Goal: Task Accomplishment & Management: Manage account settings

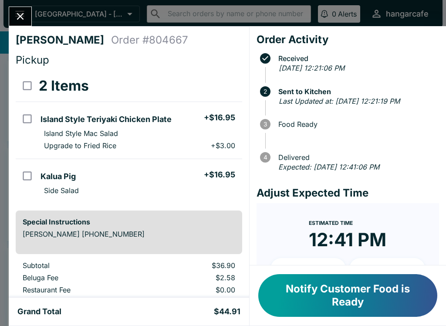
click at [20, 21] on icon "Close" at bounding box center [20, 16] width 12 height 12
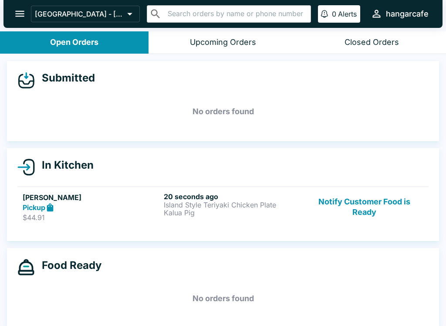
click at [204, 218] on div "20 seconds ago Island Style Teriyaki Chicken Plate Kalua Pig" at bounding box center [233, 207] width 138 height 30
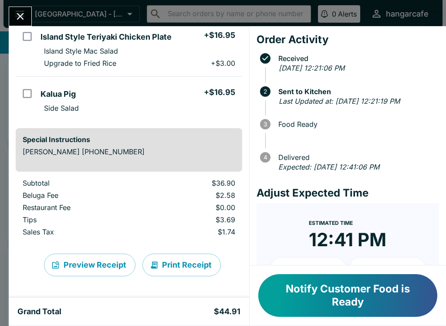
scroll to position [82, 0]
click at [25, 20] on icon "Close" at bounding box center [20, 16] width 12 height 12
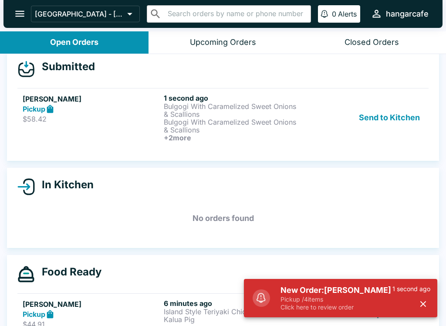
scroll to position [12, 0]
click at [392, 119] on button "Send to Kitchen" at bounding box center [389, 117] width 68 height 48
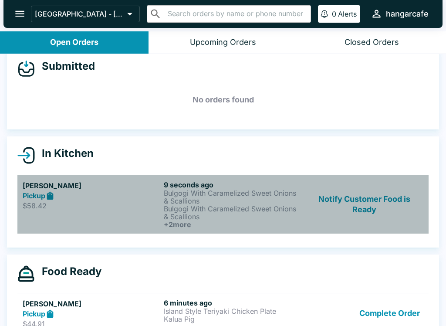
click at [224, 206] on p "Bulgogi With Caramelized Sweet Onions & Scallions" at bounding box center [233, 213] width 138 height 16
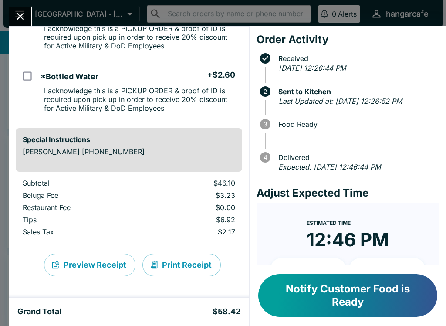
scroll to position [221, 0]
click at [17, 14] on icon "Close" at bounding box center [20, 16] width 7 height 7
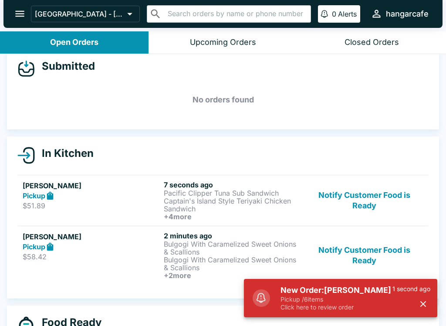
click at [233, 203] on p "Captain's Island Style Teriyaki Chicken Sandwich" at bounding box center [233, 205] width 138 height 16
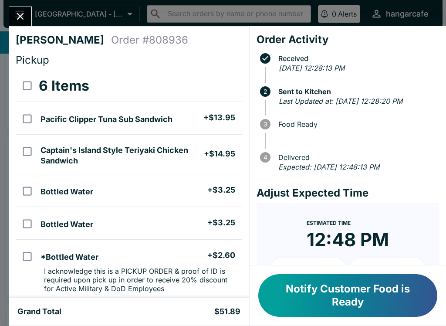
click at [21, 14] on icon "Close" at bounding box center [20, 16] width 12 height 12
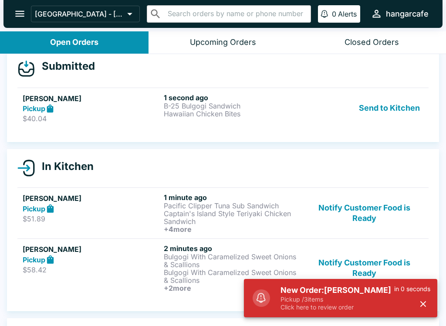
click at [396, 111] on button "Send to Kitchen" at bounding box center [389, 108] width 68 height 30
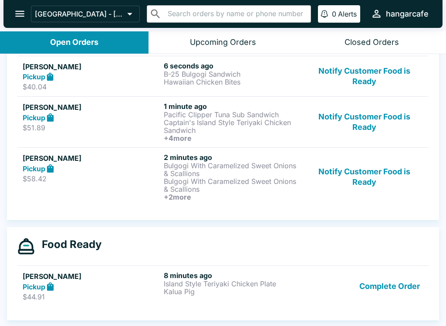
scroll to position [131, 0]
click at [280, 282] on p "Island Style Teriyaki Chicken Plate" at bounding box center [233, 284] width 138 height 8
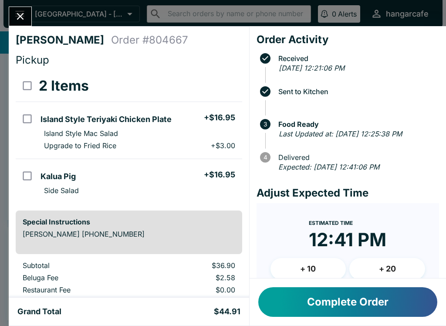
click at [24, 7] on button "Close" at bounding box center [20, 16] width 22 height 19
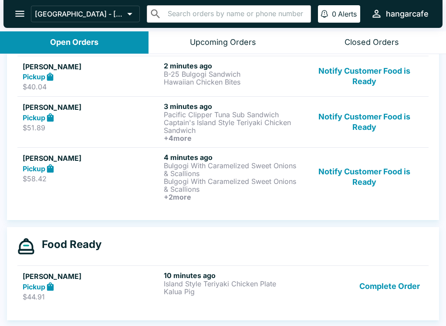
click at [230, 188] on p "Bulgogi With Caramelized Sweet Onions & Scallions" at bounding box center [233, 185] width 138 height 16
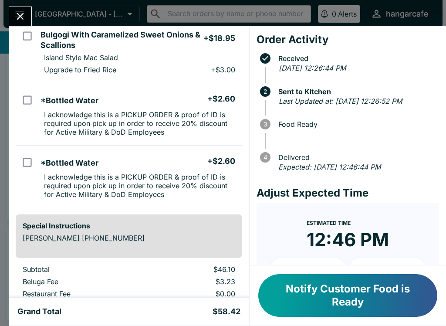
scroll to position [136, 0]
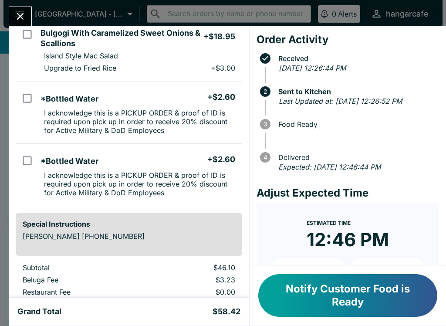
click at [12, 18] on button "Close" at bounding box center [20, 16] width 22 height 19
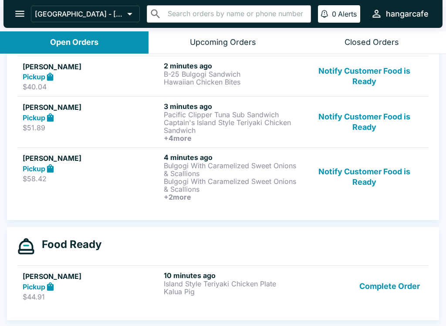
click at [271, 182] on p "Bulgogi With Caramelized Sweet Onions & Scallions" at bounding box center [233, 185] width 138 height 16
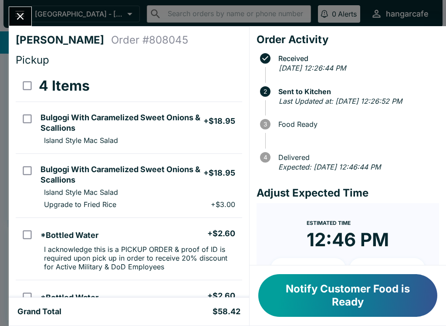
click at [26, 22] on icon "Close" at bounding box center [20, 16] width 12 height 12
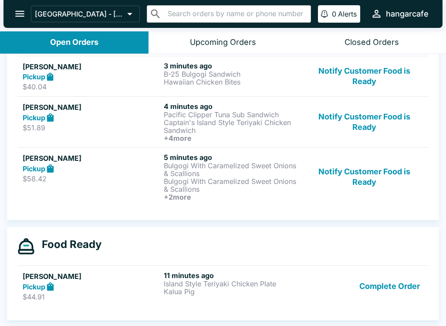
click at [125, 135] on div "[PERSON_NAME] Pickup $51.89" at bounding box center [92, 122] width 138 height 40
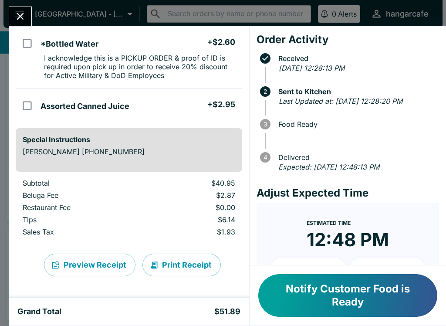
scroll to position [213, 0]
click at [24, 20] on icon "Close" at bounding box center [20, 16] width 12 height 12
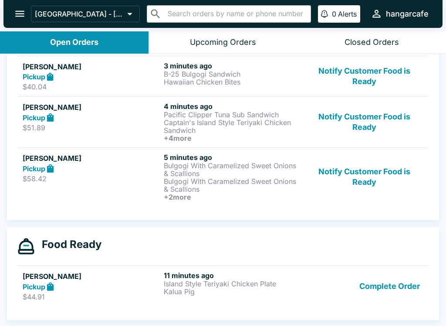
click at [285, 118] on p "Captain's Island Style Teriyaki Chicken Sandwich" at bounding box center [233, 126] width 138 height 16
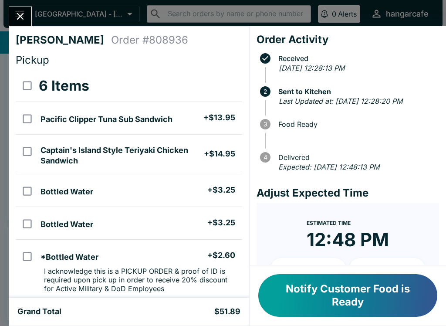
click at [23, 13] on icon "Close" at bounding box center [20, 16] width 12 height 12
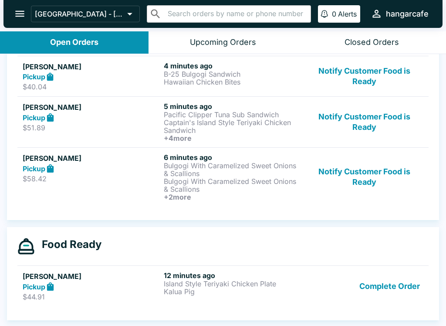
click at [175, 287] on p "Kalua Pig" at bounding box center [233, 291] width 138 height 8
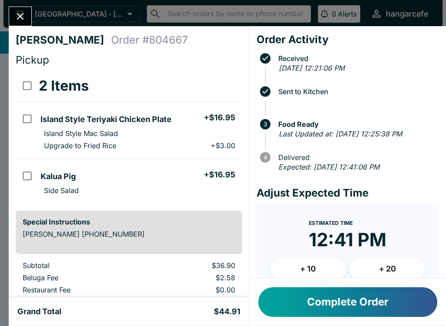
click at [23, 12] on icon "Close" at bounding box center [20, 16] width 12 height 12
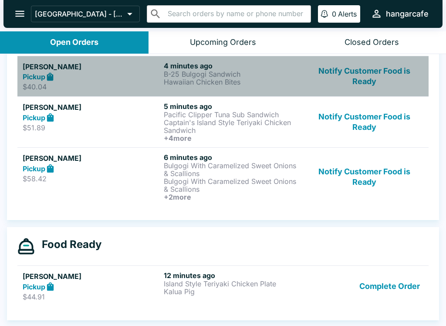
click at [233, 78] on p "Hawaiian Chicken Bites" at bounding box center [233, 82] width 138 height 8
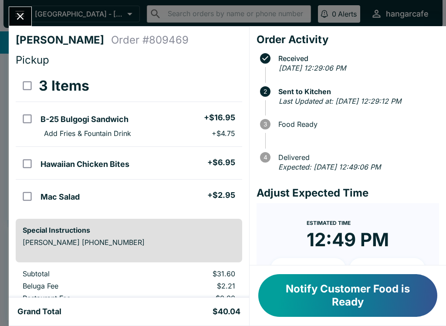
click at [15, 10] on button "Close" at bounding box center [20, 16] width 22 height 19
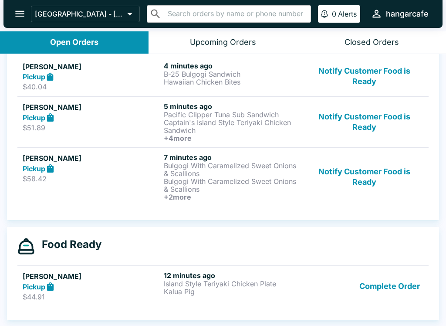
click at [404, 283] on button "Complete Order" at bounding box center [390, 286] width 68 height 30
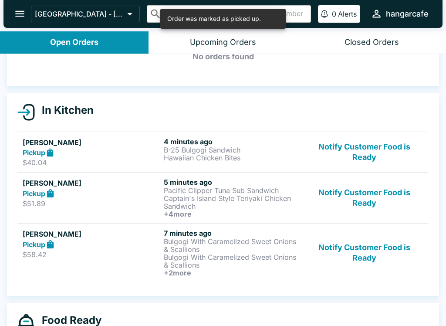
scroll to position [55, 0]
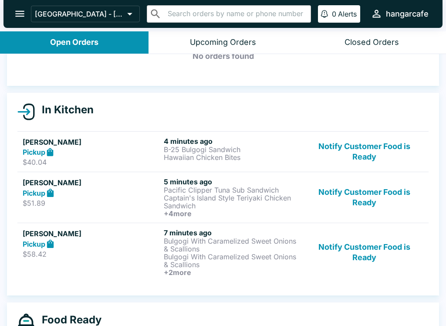
click at [188, 197] on p "Captain's Island Style Teriyaki Chicken Sandwich" at bounding box center [233, 202] width 138 height 16
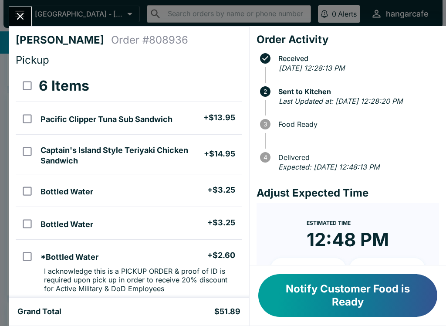
click at [22, 9] on button "Close" at bounding box center [20, 16] width 22 height 19
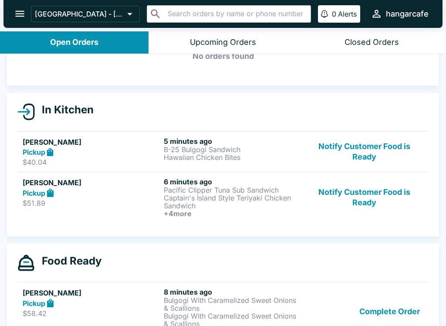
click at [398, 311] on button "Complete Order" at bounding box center [390, 311] width 68 height 48
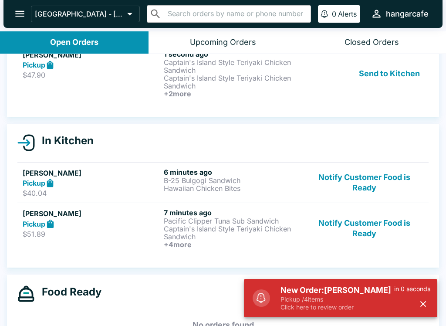
click at [186, 229] on p "Captain's Island Style Teriyaki Chicken Sandwich" at bounding box center [233, 233] width 138 height 16
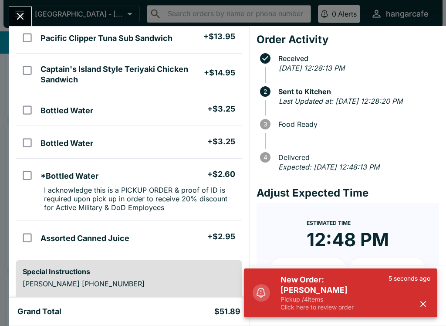
scroll to position [86, 0]
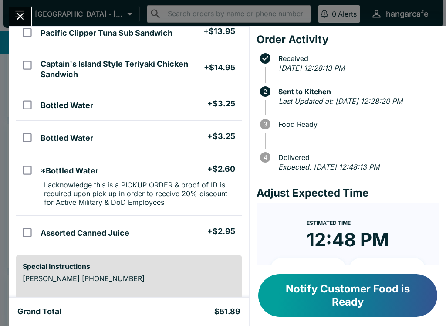
click at [20, 10] on icon "Close" at bounding box center [20, 16] width 12 height 12
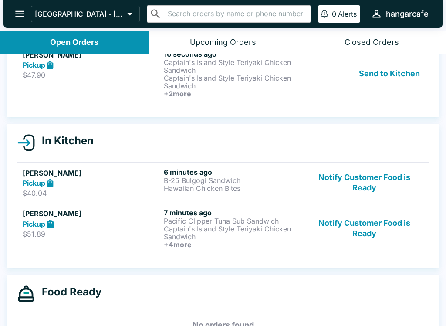
click at [397, 76] on button "Send to Kitchen" at bounding box center [389, 74] width 68 height 48
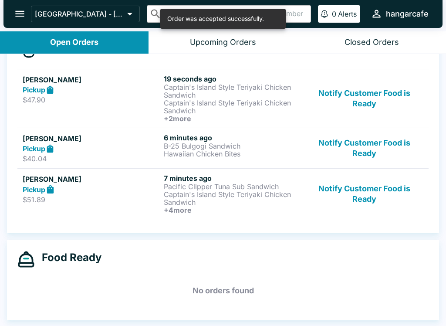
scroll to position [118, 0]
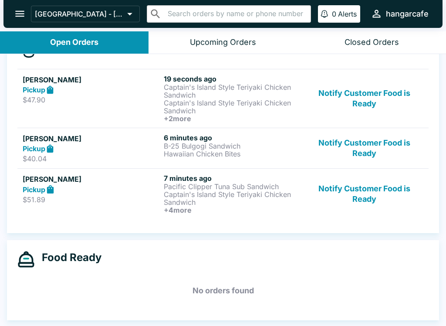
click at [253, 199] on p "Captain's Island Style Teriyaki Chicken Sandwich" at bounding box center [233, 198] width 138 height 16
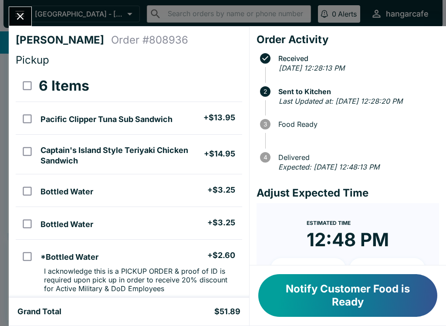
click at [24, 16] on icon "Close" at bounding box center [20, 16] width 12 height 12
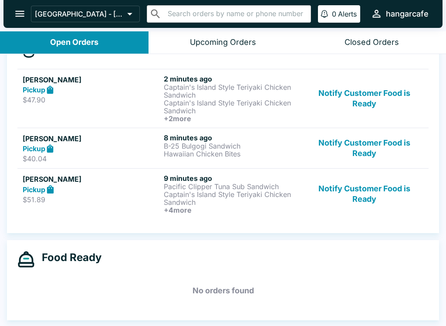
click at [257, 102] on p "Captain's Island Style Teriyaki Chicken Sandwich" at bounding box center [233, 107] width 138 height 16
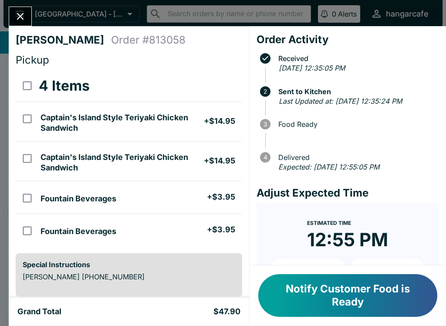
scroll to position [90, 0]
click at [33, 7] on div "[PERSON_NAME] Newborn Order # 813058 Pickup 4 Items Captain's Island Style Teri…" at bounding box center [223, 163] width 446 height 326
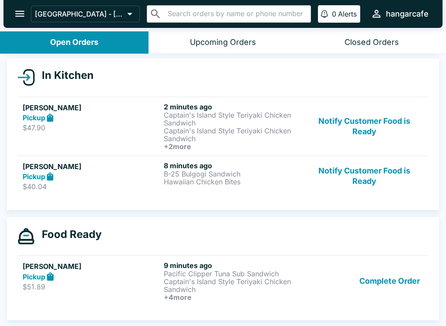
click at [23, 17] on icon "open drawer" at bounding box center [20, 14] width 12 height 12
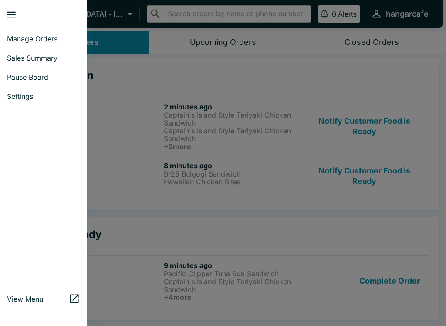
click at [117, 151] on div at bounding box center [223, 163] width 446 height 326
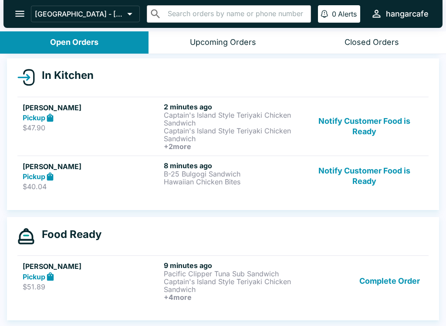
click at [246, 282] on p "Captain's Island Style Teriyaki Chicken Sandwich" at bounding box center [233, 285] width 138 height 16
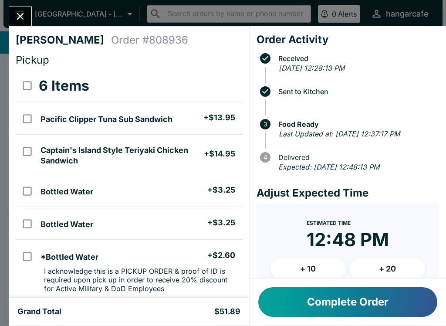
click at [18, 7] on button "Close" at bounding box center [20, 16] width 22 height 19
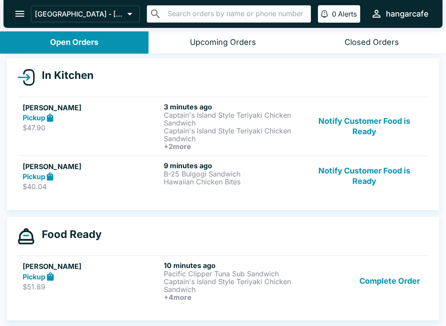
click at [394, 284] on button "Complete Order" at bounding box center [390, 281] width 68 height 40
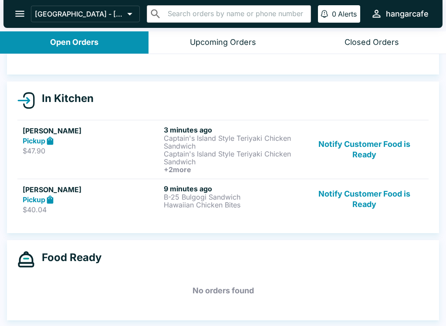
click at [209, 213] on div "9 minutes ago B-25 Bulgogi Sandwich Hawaiian Chicken Bites" at bounding box center [233, 199] width 138 height 30
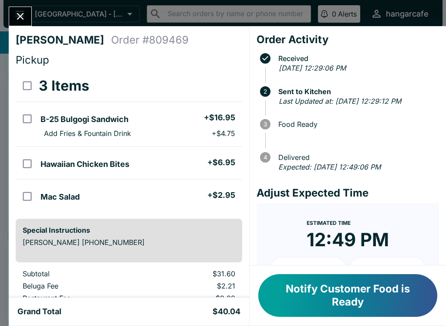
click at [364, 301] on button "Notify Customer Food is Ready" at bounding box center [347, 295] width 179 height 43
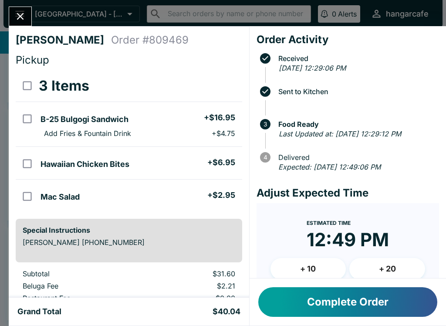
scroll to position [39, 0]
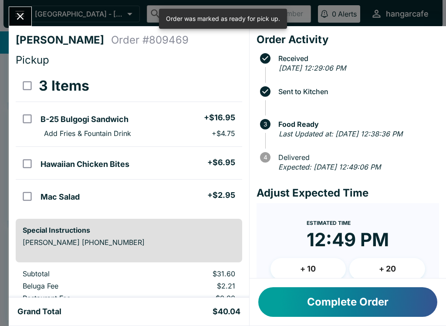
click at [23, 15] on icon "Close" at bounding box center [20, 16] width 12 height 12
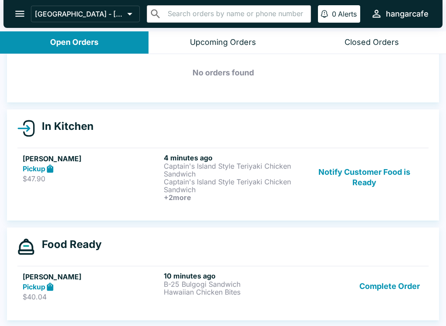
click at [213, 285] on p "B-25 Bulgogi Sandwich" at bounding box center [233, 284] width 138 height 8
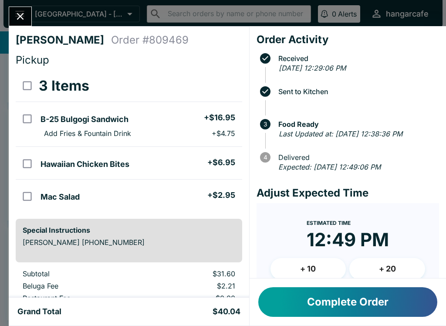
click at [355, 305] on button "Complete Order" at bounding box center [347, 302] width 179 height 30
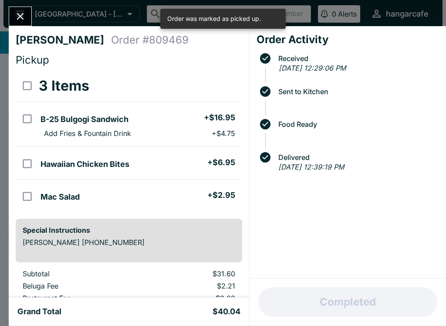
click at [20, 15] on icon "Close" at bounding box center [20, 16] width 12 height 12
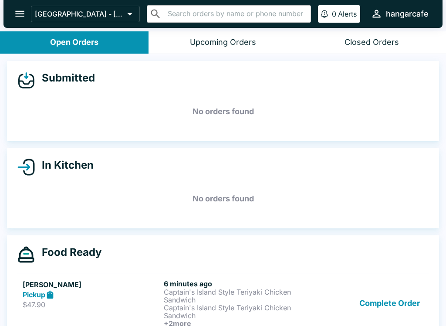
click at [274, 313] on p "Captain's Island Style Teriyaki Chicken Sandwich" at bounding box center [233, 312] width 138 height 16
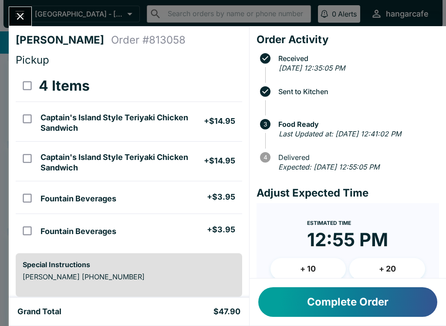
click at [392, 311] on button "Complete Order" at bounding box center [347, 302] width 179 height 30
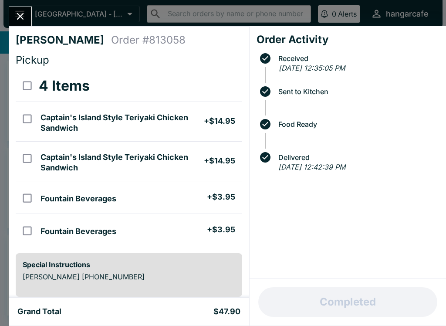
click at [17, 18] on icon "Close" at bounding box center [20, 16] width 12 height 12
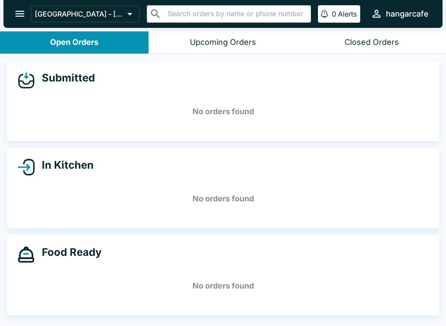
click at [233, 40] on div "Upcoming Orders" at bounding box center [223, 42] width 66 height 10
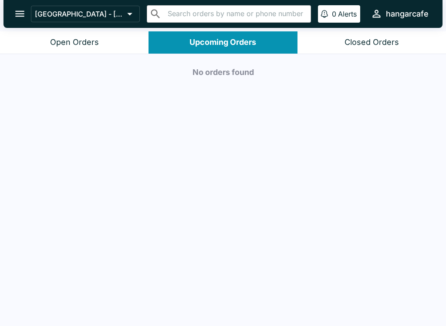
click at [384, 40] on div "Closed Orders" at bounding box center [371, 42] width 54 height 10
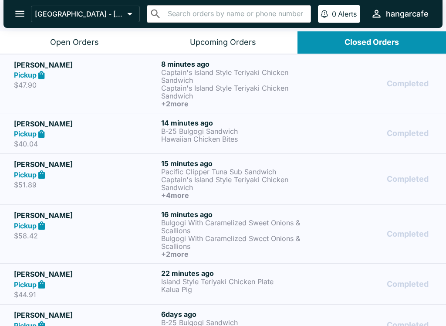
click at [347, 81] on div "Completed" at bounding box center [370, 84] width 123 height 48
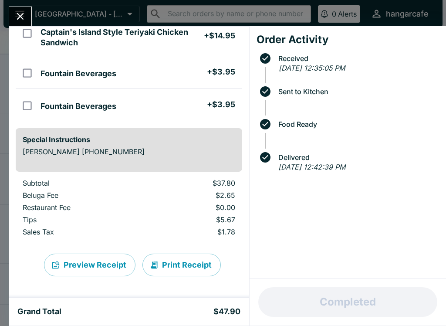
scroll to position [125, 0]
click at [173, 262] on button "Print Receipt" at bounding box center [181, 264] width 78 height 23
click at [31, 16] on button "Close" at bounding box center [20, 16] width 22 height 19
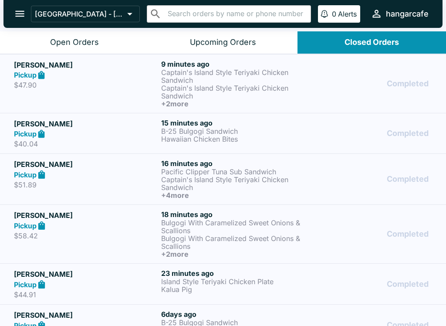
click at [71, 44] on div "Open Orders" at bounding box center [74, 42] width 49 height 10
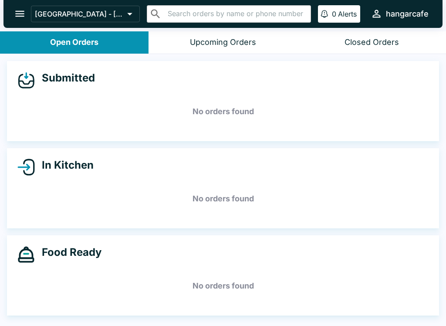
click at [391, 47] on div "Closed Orders" at bounding box center [371, 42] width 54 height 10
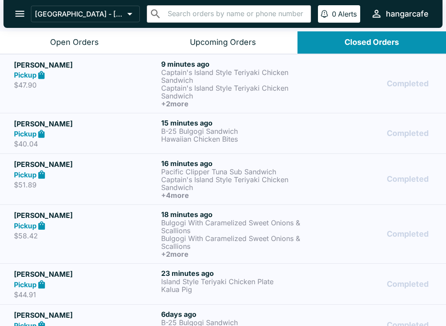
click at [82, 40] on div "Open Orders" at bounding box center [74, 42] width 49 height 10
